Goal: Task Accomplishment & Management: Manage account settings

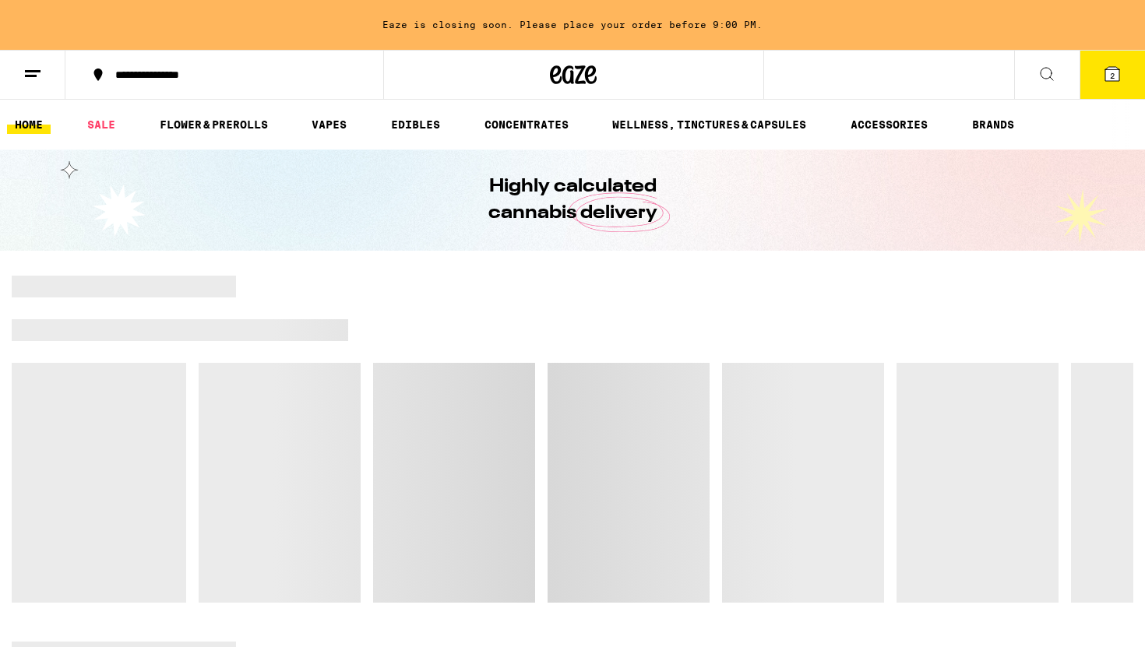
click at [44, 73] on button at bounding box center [32, 75] width 65 height 49
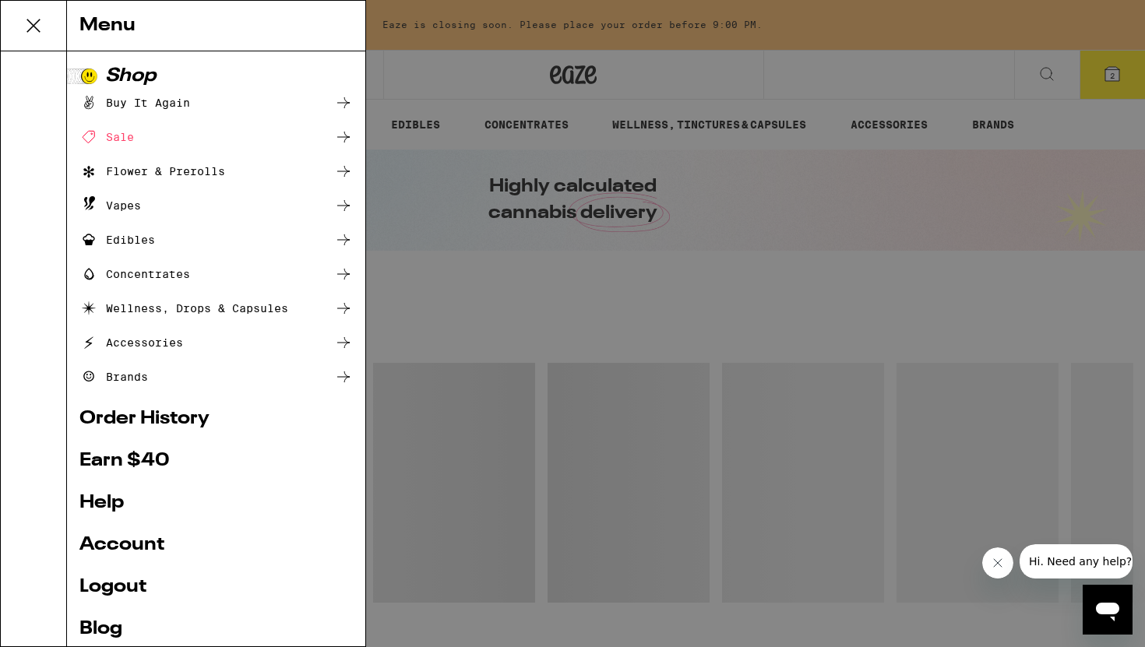
click at [117, 580] on link "Logout" at bounding box center [215, 587] width 273 height 19
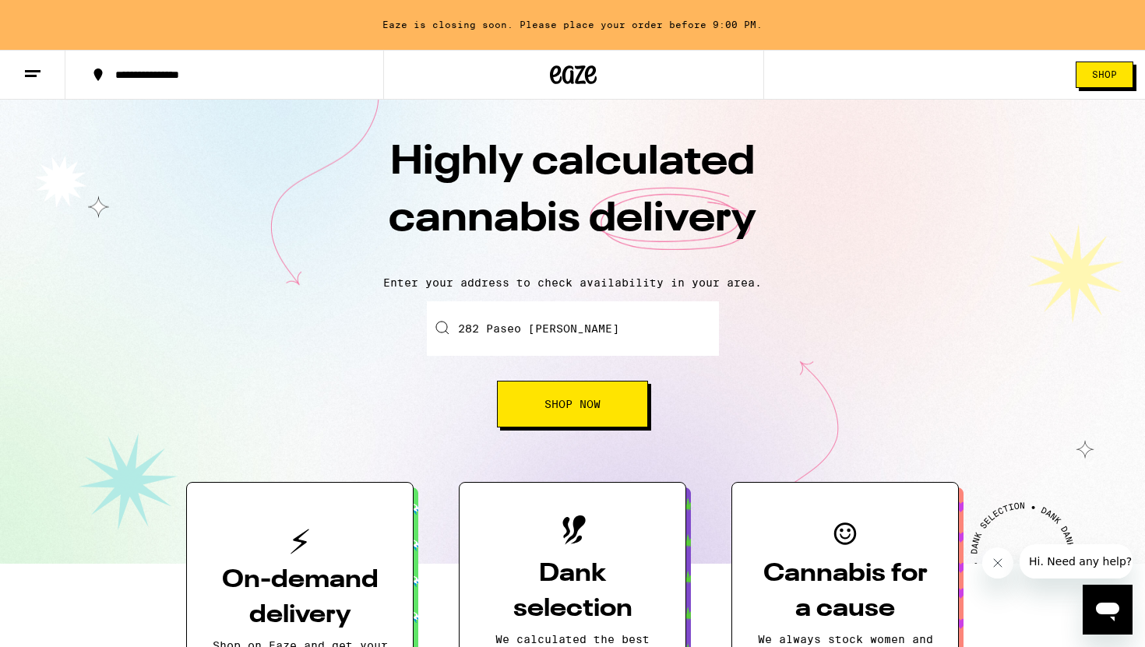
click at [44, 80] on button at bounding box center [32, 75] width 65 height 49
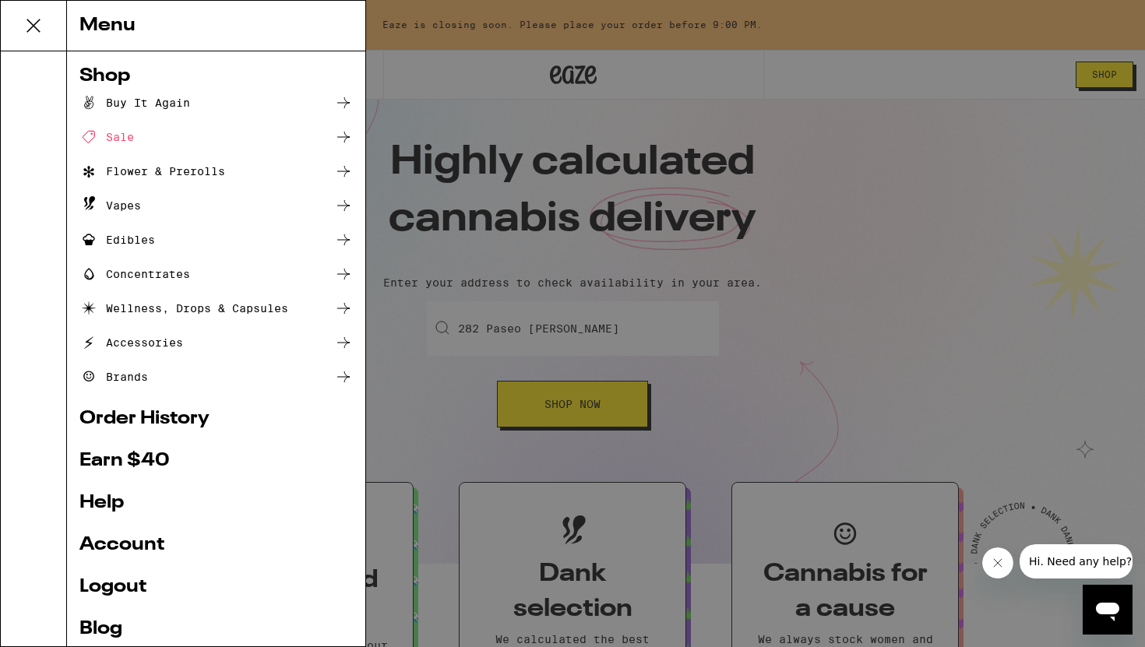
click at [135, 582] on link "Logout" at bounding box center [215, 587] width 273 height 19
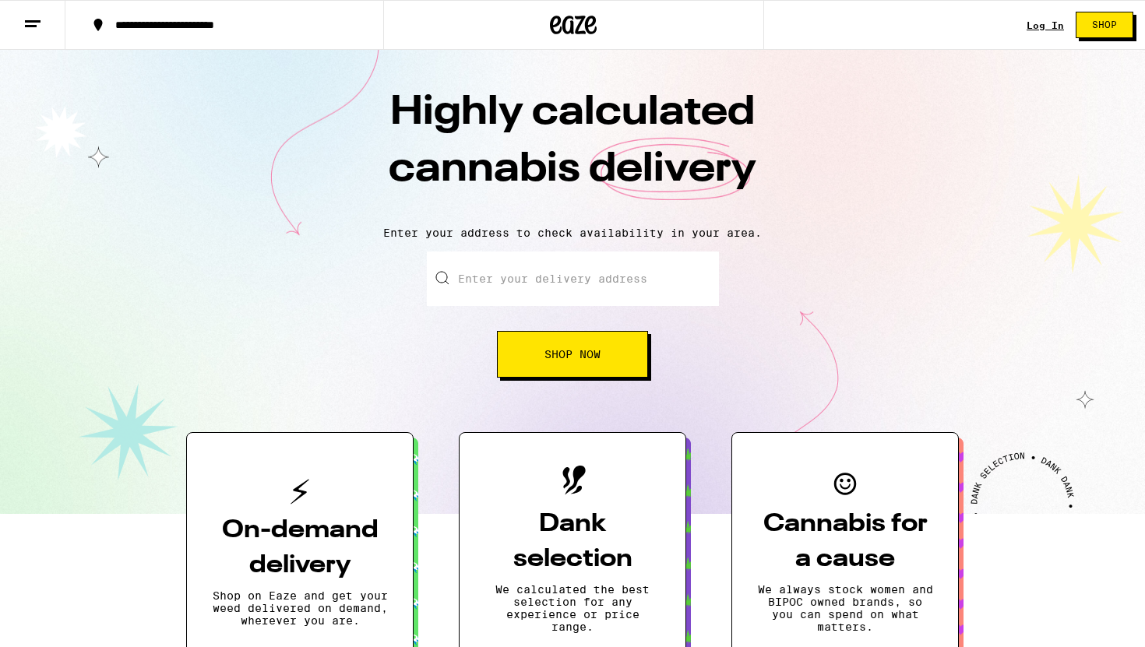
click at [1045, 23] on link "Log In" at bounding box center [1044, 25] width 37 height 10
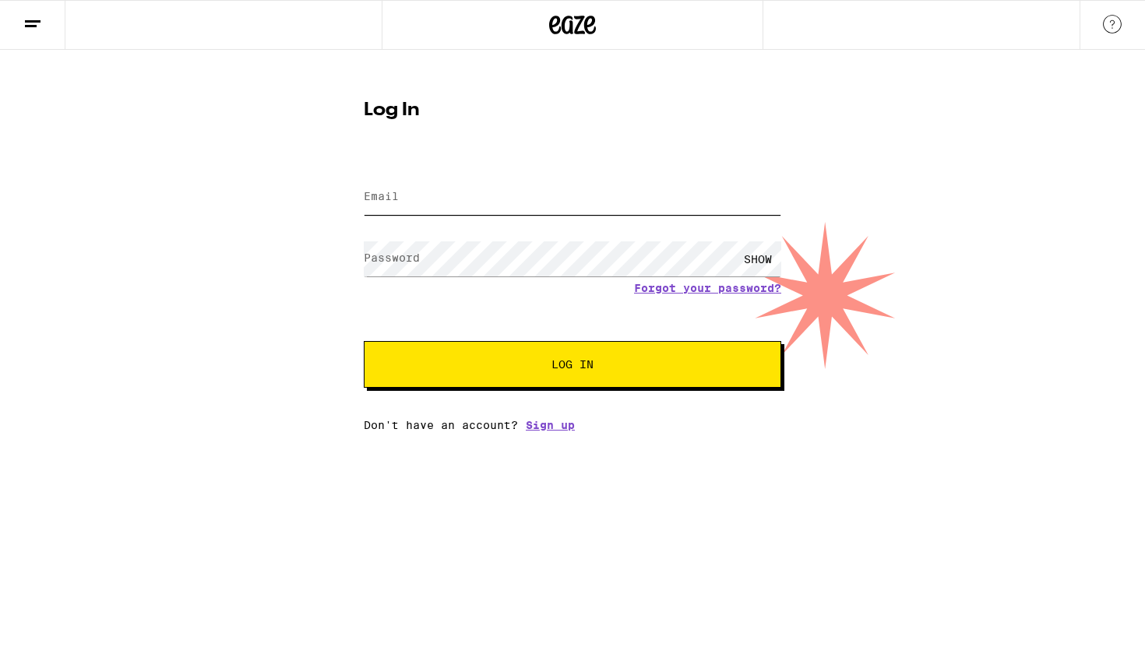
click at [536, 192] on input "Email" at bounding box center [572, 197] width 417 height 35
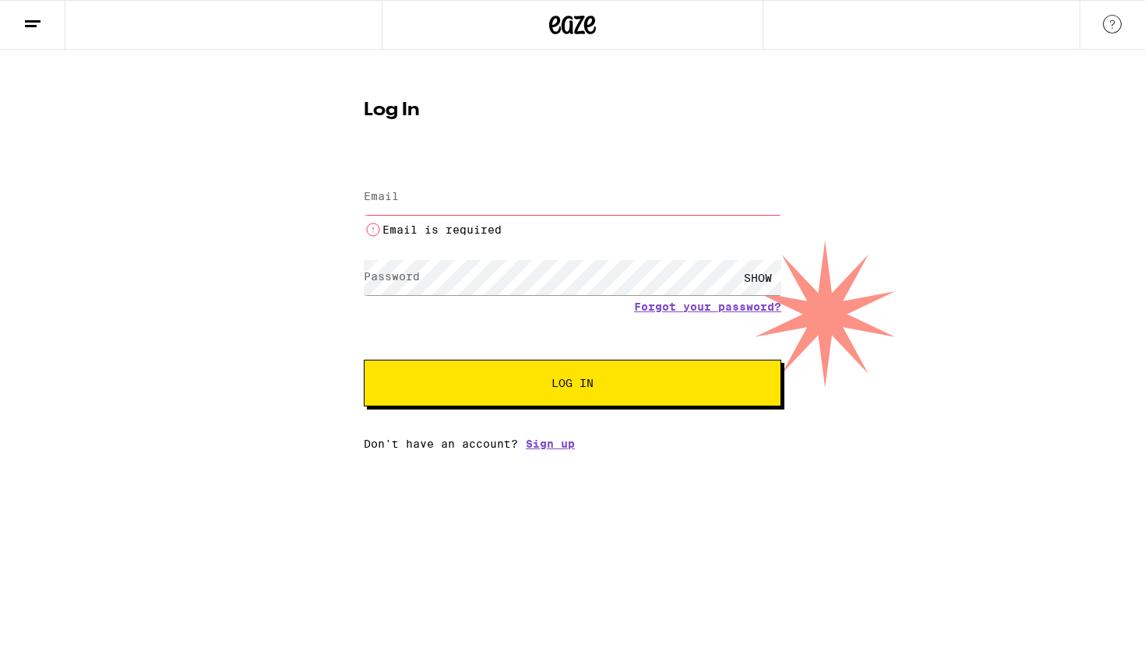
type input "[EMAIL_ADDRESS][DOMAIN_NAME]"
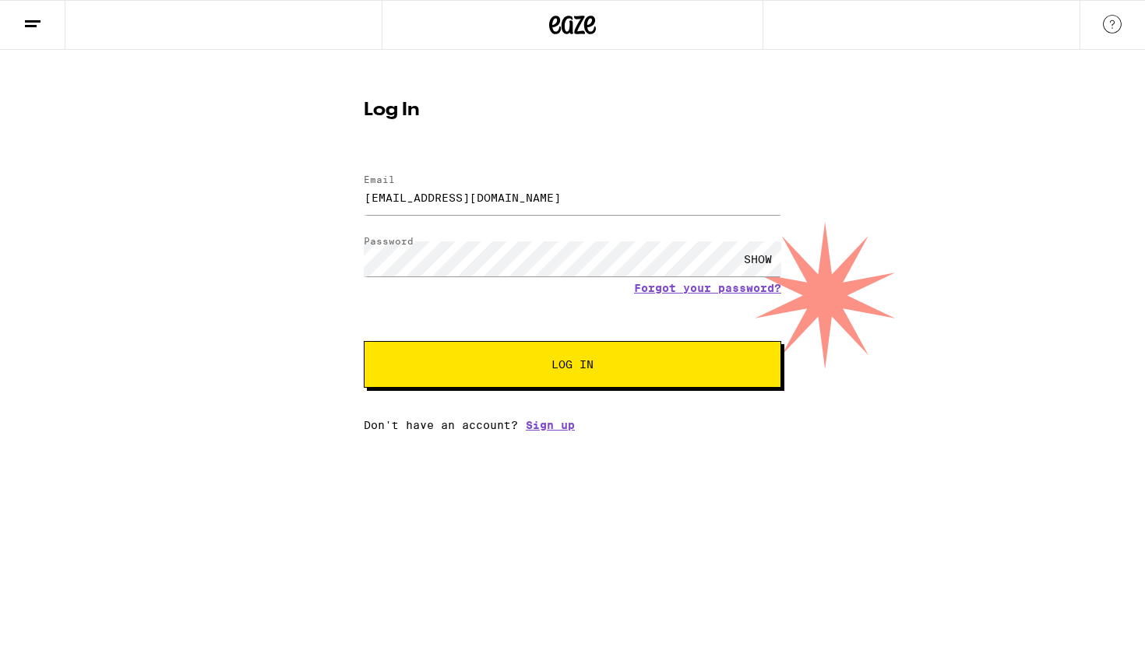
click at [448, 357] on button "Log In" at bounding box center [572, 364] width 417 height 47
